Goal: Information Seeking & Learning: Find specific fact

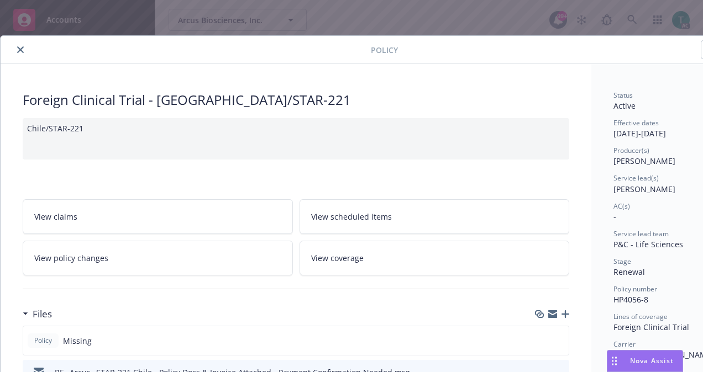
click at [18, 44] on button "close" at bounding box center [20, 49] width 13 height 13
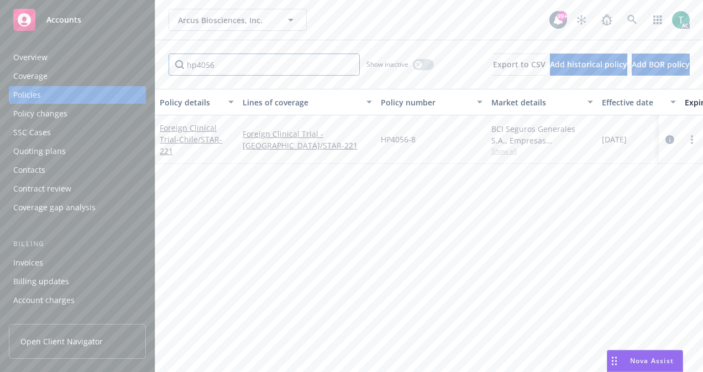
click at [222, 66] on input "hp4056" at bounding box center [264, 65] width 191 height 22
type input "h"
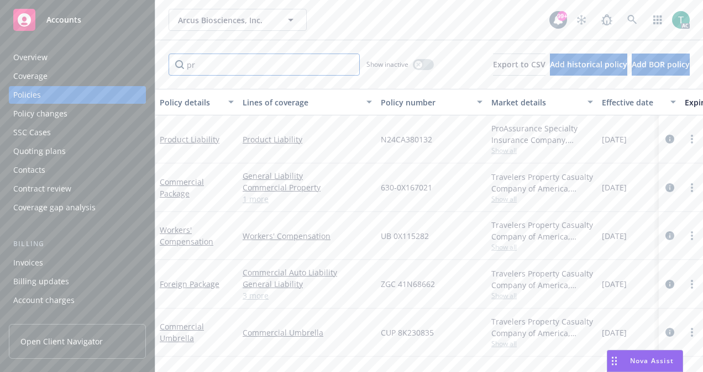
click at [222, 66] on input "pr" at bounding box center [264, 65] width 191 height 22
type input "pr"
click at [204, 139] on link "Product Liability" at bounding box center [190, 139] width 60 height 10
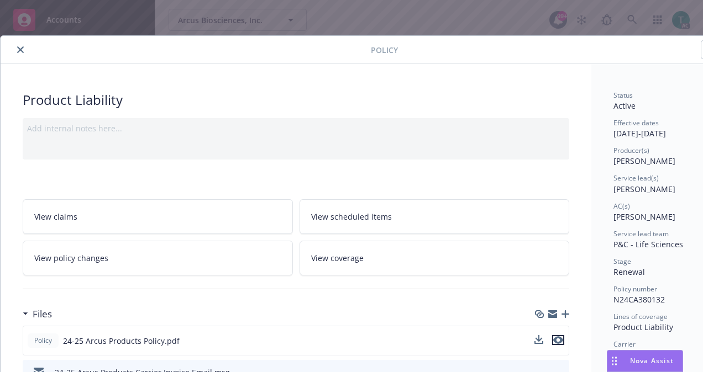
click at [562, 337] on icon "preview file" at bounding box center [558, 341] width 10 height 8
drag, startPoint x: 668, startPoint y: 295, endPoint x: 609, endPoint y: 300, distance: 58.8
copy span "N24CA380132"
